Goal: Obtain resource: Download file/media

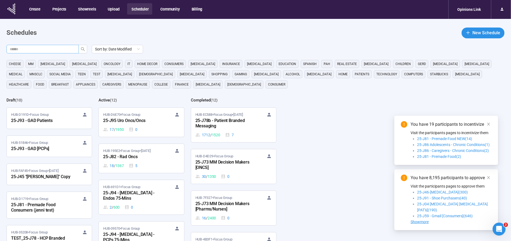
click at [60, 49] on input "text" at bounding box center [41, 49] width 62 height 6
click at [86, 49] on button "button" at bounding box center [83, 49] width 9 height 9
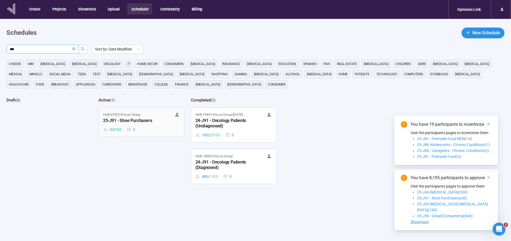
type input "***"
click at [121, 122] on div "25-J91 - Shoe Purchasers" at bounding box center [132, 120] width 59 height 7
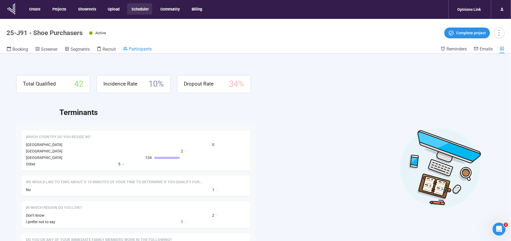
click at [140, 48] on span "Participants" at bounding box center [140, 48] width 23 height 5
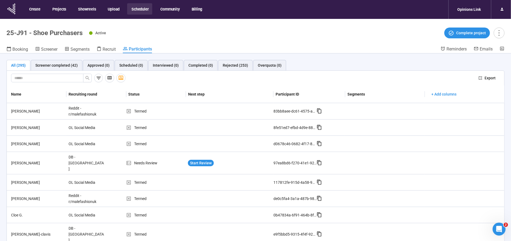
click at [140, 9] on button "Scheduler" at bounding box center [139, 8] width 25 height 11
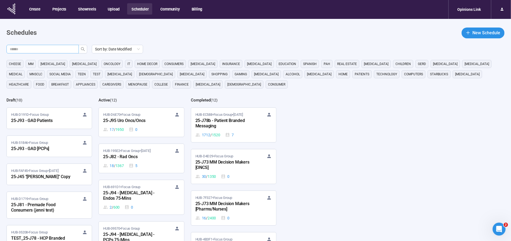
click at [31, 51] on input "text" at bounding box center [41, 49] width 62 height 6
click at [81, 51] on icon "search" at bounding box center [83, 49] width 4 height 4
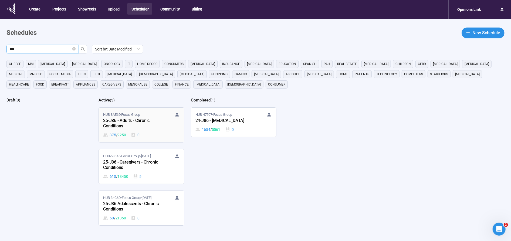
type input "***"
click at [122, 130] on div "HUB-8AE62 • Focus Group 25-J86 - Adults - Chronic Conditions 375 / 9250 0" at bounding box center [141, 125] width 76 height 26
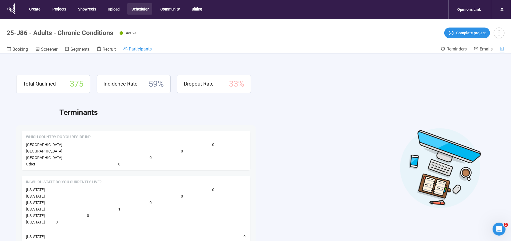
click at [146, 50] on span "Participants" at bounding box center [140, 48] width 23 height 5
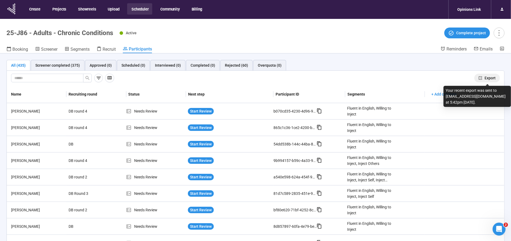
click at [491, 78] on span "Export" at bounding box center [490, 78] width 11 height 6
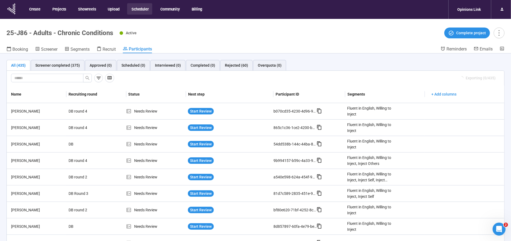
click at [137, 9] on button "Scheduler" at bounding box center [139, 8] width 25 height 11
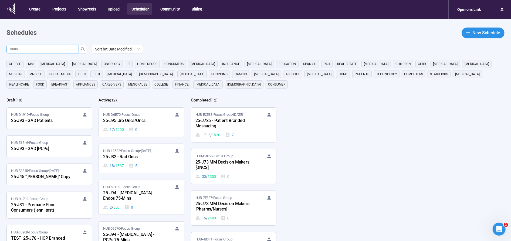
click at [52, 50] on input "text" at bounding box center [41, 49] width 62 height 6
click at [83, 47] on icon "search" at bounding box center [83, 49] width 4 height 4
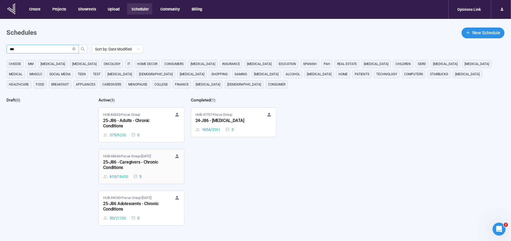
type input "***"
click at [132, 160] on div "25-J86 - Caregivers - Chronic Conditions" at bounding box center [132, 165] width 59 height 12
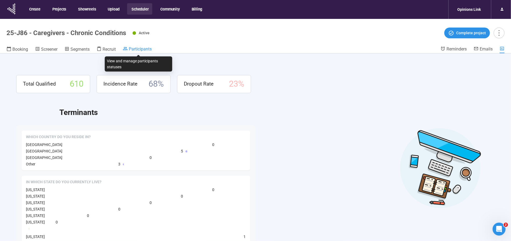
click at [142, 51] on span "Participants" at bounding box center [140, 48] width 23 height 5
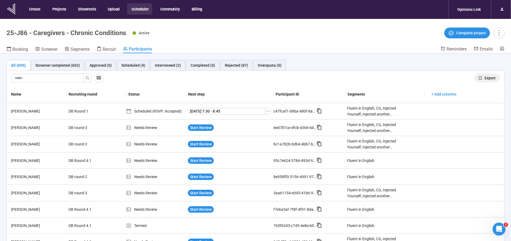
click at [492, 73] on div "Export" at bounding box center [256, 78] width 498 height 15
click at [492, 75] on span "Export" at bounding box center [490, 78] width 11 height 6
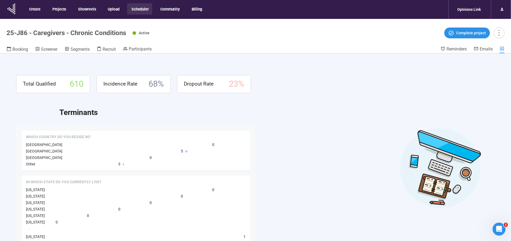
click at [131, 11] on button "Scheduler" at bounding box center [139, 8] width 25 height 11
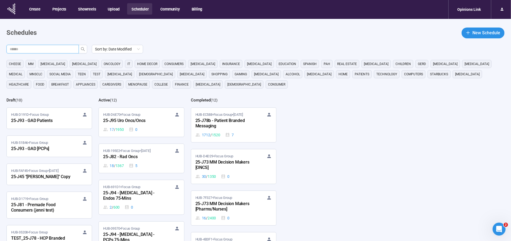
click at [58, 47] on input "text" at bounding box center [41, 49] width 62 height 6
type input "***"
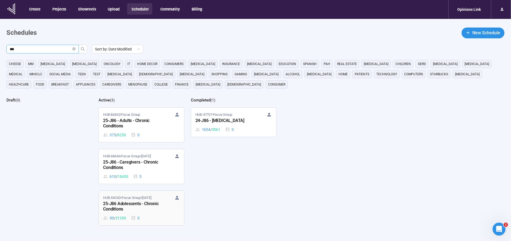
click at [117, 201] on div "25-J86 Adolescents - Chronic Conditions" at bounding box center [132, 207] width 59 height 12
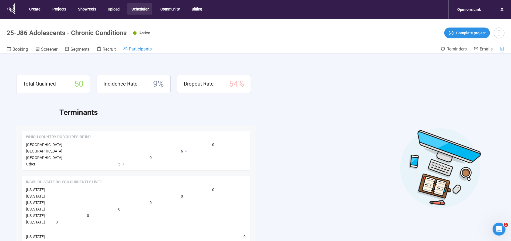
click at [149, 48] on span "Participants" at bounding box center [140, 48] width 23 height 5
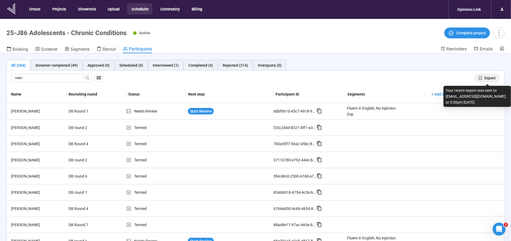
click at [492, 76] on span "Export" at bounding box center [490, 78] width 11 height 6
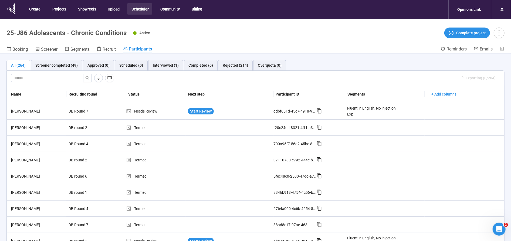
click at [141, 6] on button "Scheduler" at bounding box center [139, 8] width 25 height 11
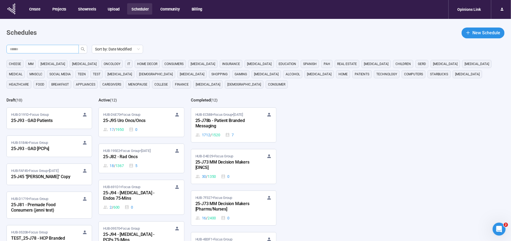
click at [59, 50] on input "text" at bounding box center [41, 49] width 62 height 6
type input "***"
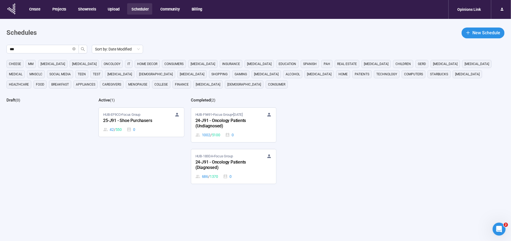
click at [145, 125] on div "HUB-EF9CC • Focus Group 25-J91 - Shoe Purchasers 42 / 550 0" at bounding box center [141, 122] width 76 height 21
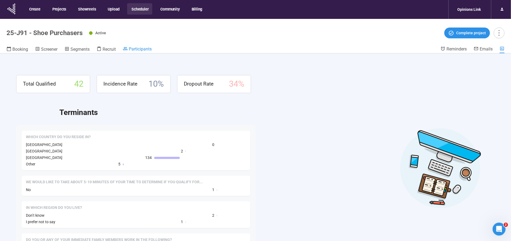
click at [136, 49] on span "Participants" at bounding box center [140, 48] width 23 height 5
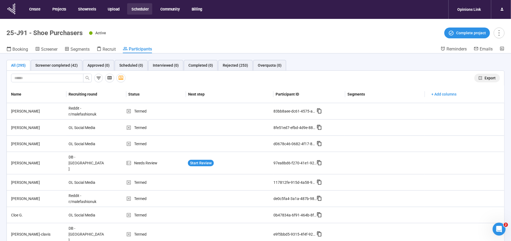
click at [489, 75] on button "Export" at bounding box center [487, 78] width 26 height 9
click at [142, 6] on button "Scheduler" at bounding box center [139, 8] width 25 height 11
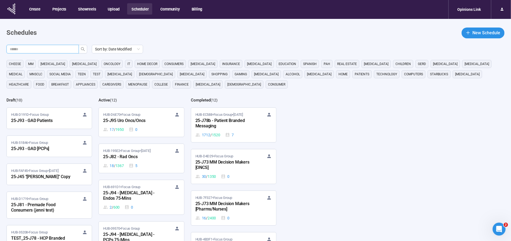
click at [55, 46] on input "text" at bounding box center [41, 49] width 62 height 6
type input "***"
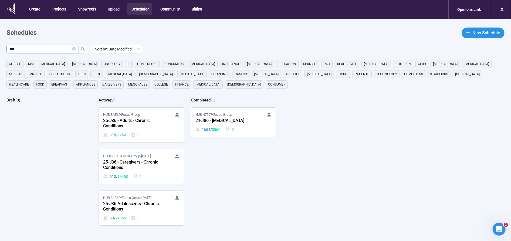
drag, startPoint x: 114, startPoint y: 115, endPoint x: 119, endPoint y: 115, distance: 4.9
click at [115, 115] on span "HUB-8AE62 • Focus Group" at bounding box center [121, 114] width 37 height 5
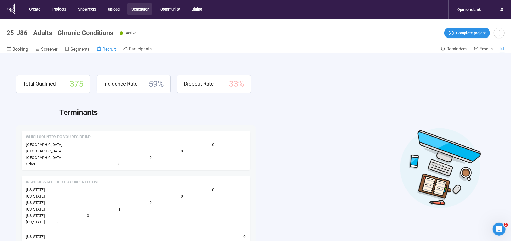
click at [107, 49] on span "Recruit" at bounding box center [109, 49] width 13 height 5
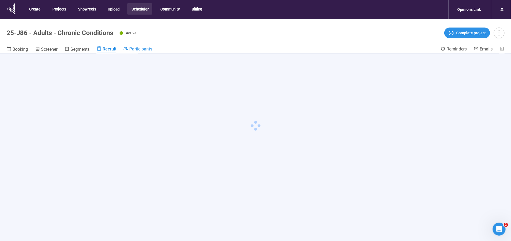
click at [139, 46] on span "Participants" at bounding box center [140, 48] width 23 height 5
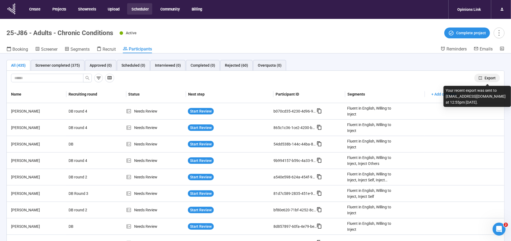
click at [492, 78] on span "Export" at bounding box center [490, 78] width 11 height 6
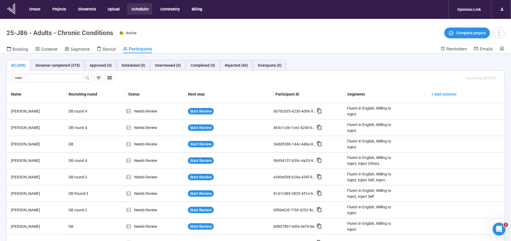
click at [138, 12] on button "Scheduler" at bounding box center [139, 8] width 25 height 11
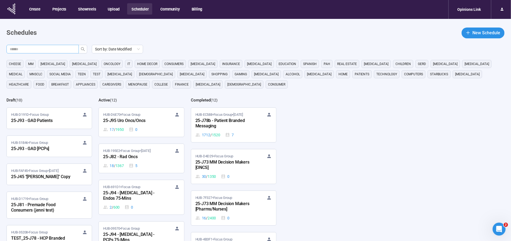
click at [62, 46] on span at bounding box center [42, 49] width 72 height 9
type input "***"
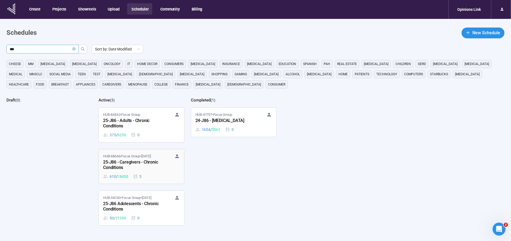
click at [115, 159] on div "25-J86 - Caregivers - Chronic Conditions" at bounding box center [132, 165] width 59 height 12
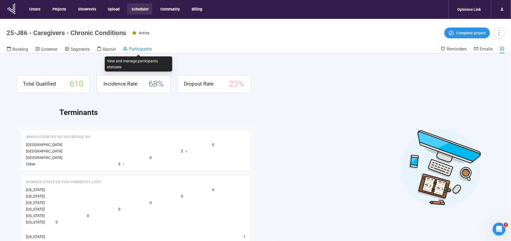
drag, startPoint x: 139, startPoint y: 48, endPoint x: 371, endPoint y: 40, distance: 232.1
click at [139, 48] on span "Participants" at bounding box center [140, 48] width 23 height 5
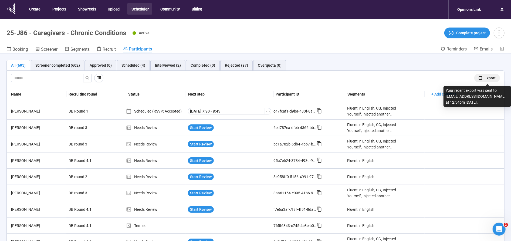
click at [492, 75] on span "Export" at bounding box center [490, 78] width 11 height 6
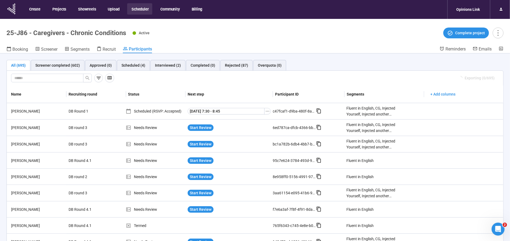
click at [146, 8] on button "Scheduler" at bounding box center [139, 8] width 25 height 11
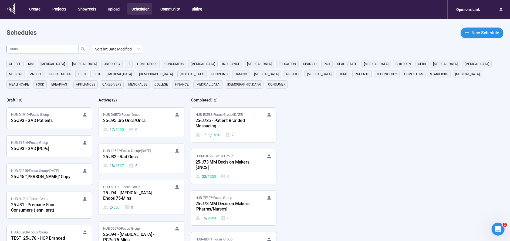
click at [41, 51] on input "text" at bounding box center [41, 49] width 62 height 6
click at [84, 49] on icon "search" at bounding box center [83, 49] width 4 height 4
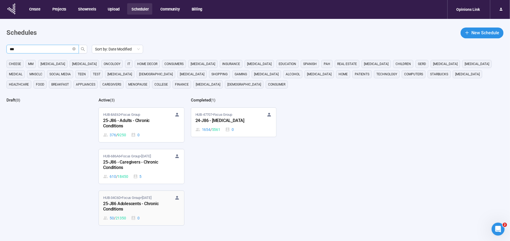
type input "***"
click at [127, 218] on div "50 / 21350 0" at bounding box center [141, 218] width 76 height 6
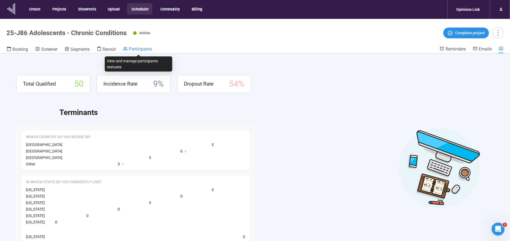
click at [141, 50] on span "Participants" at bounding box center [140, 48] width 23 height 5
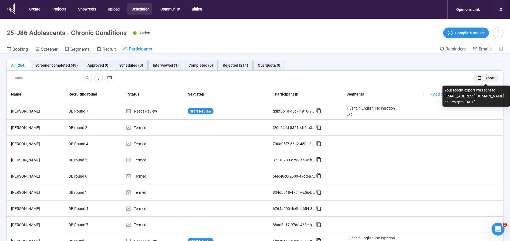
click at [488, 77] on span "Export" at bounding box center [489, 78] width 11 height 6
